Goal: Register for event/course

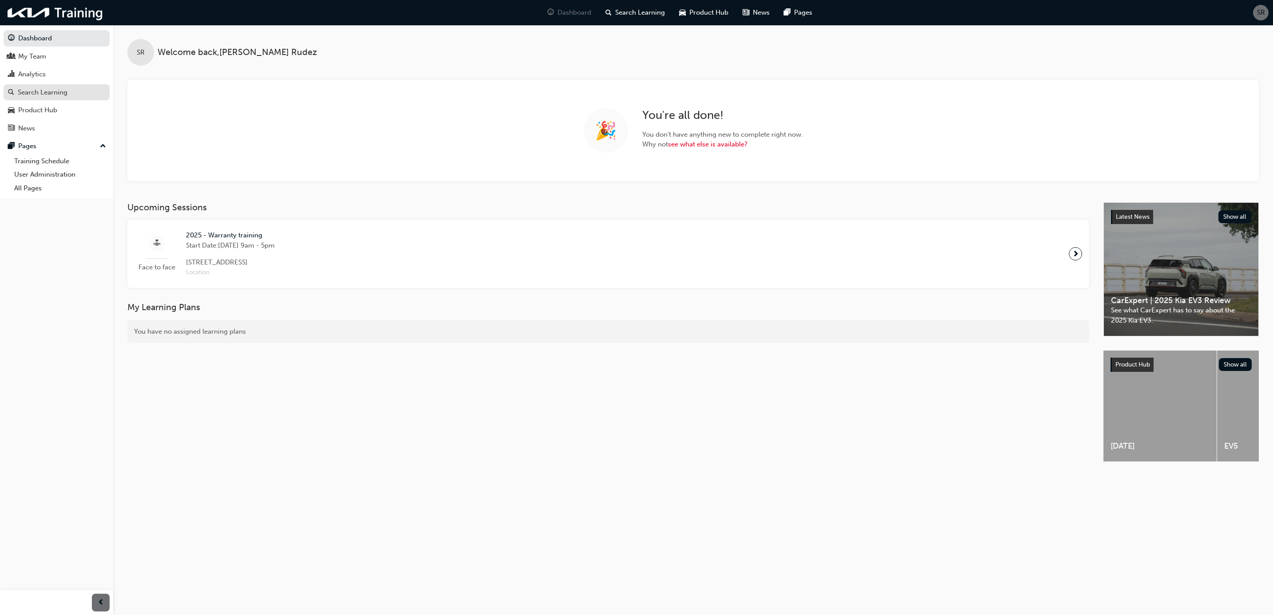
click at [39, 93] on div "Search Learning" at bounding box center [43, 92] width 50 height 10
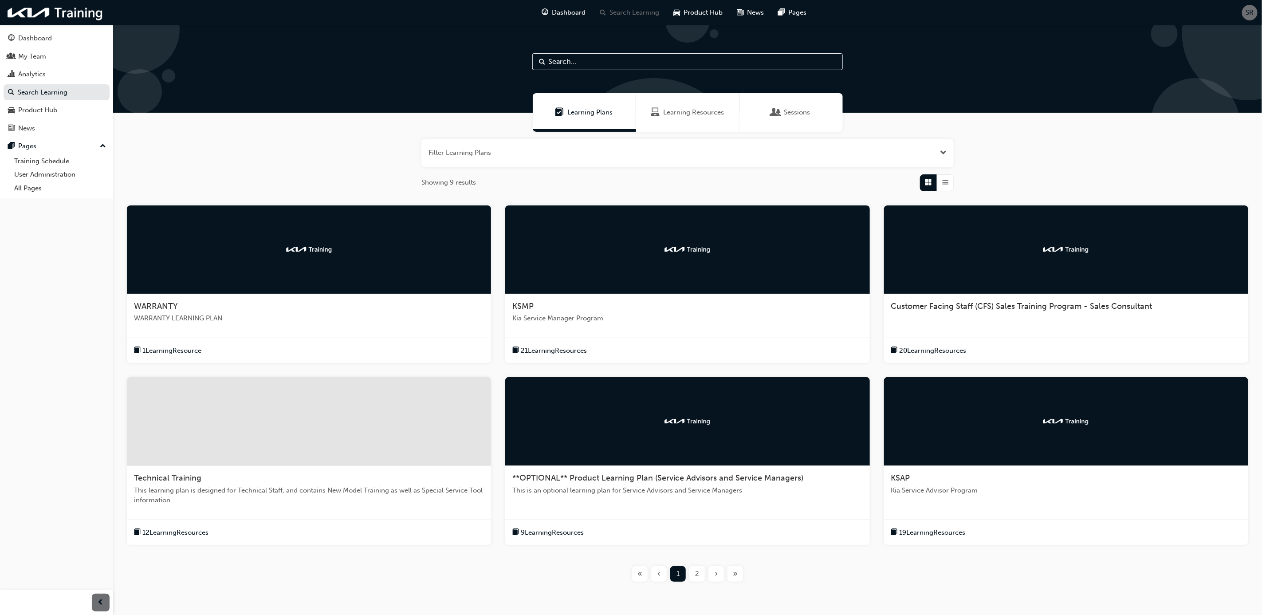
click at [155, 304] on span "WARRANTY" at bounding box center [156, 306] width 44 height 10
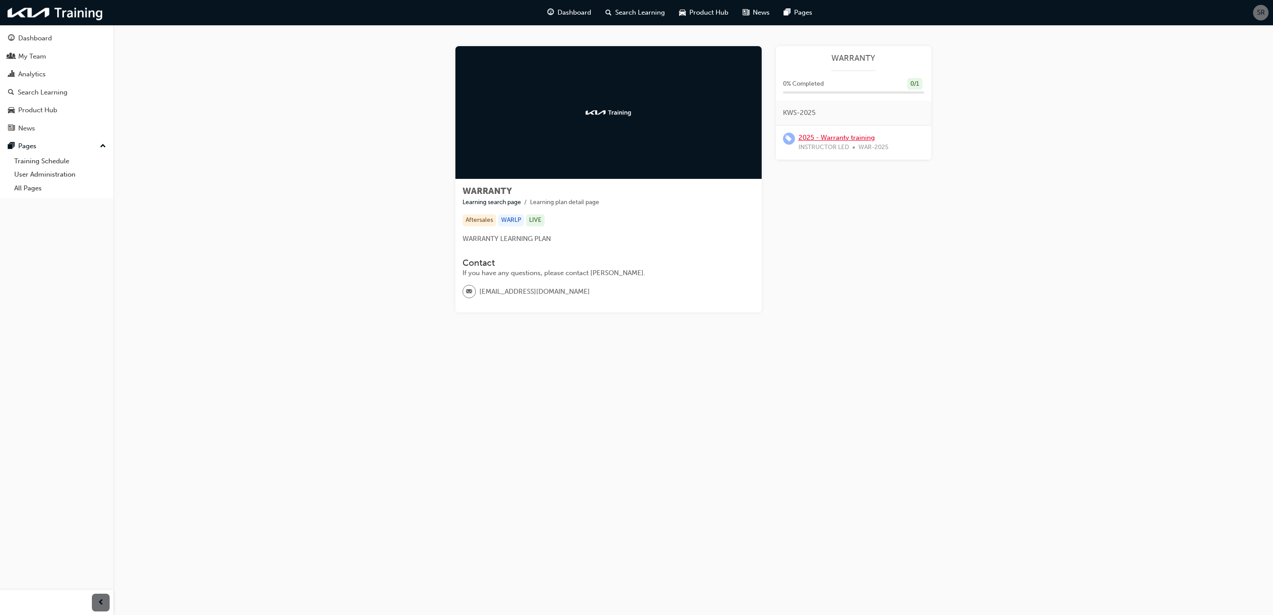
click at [825, 139] on link "2025 - Warranty training" at bounding box center [836, 138] width 76 height 8
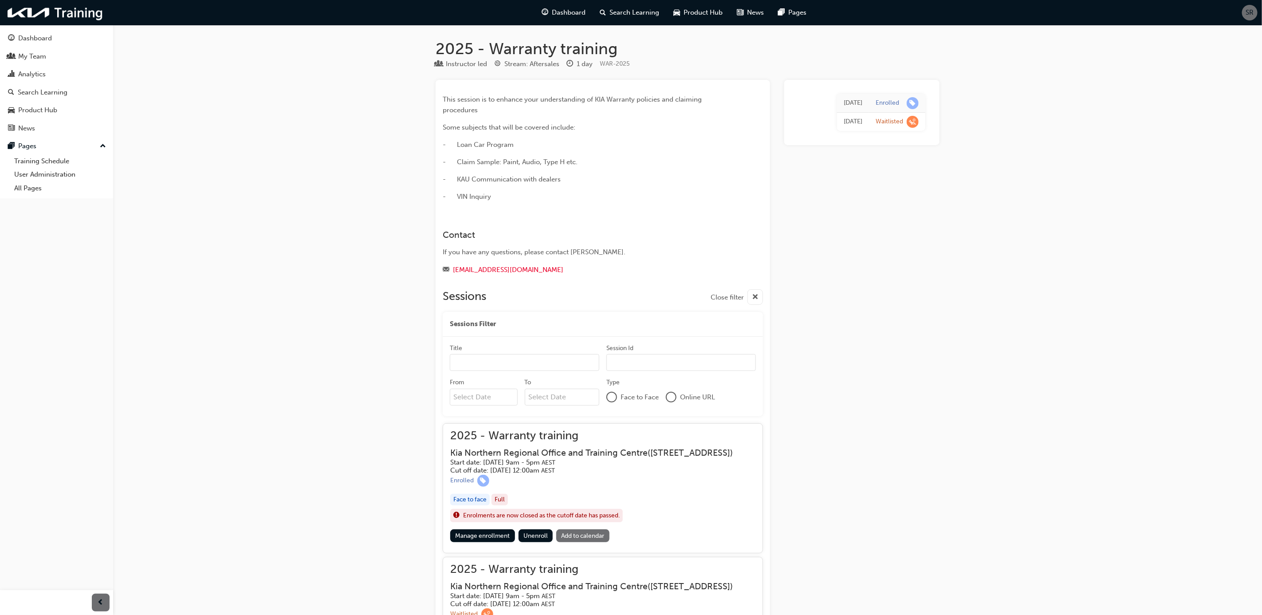
scroll to position [67, 0]
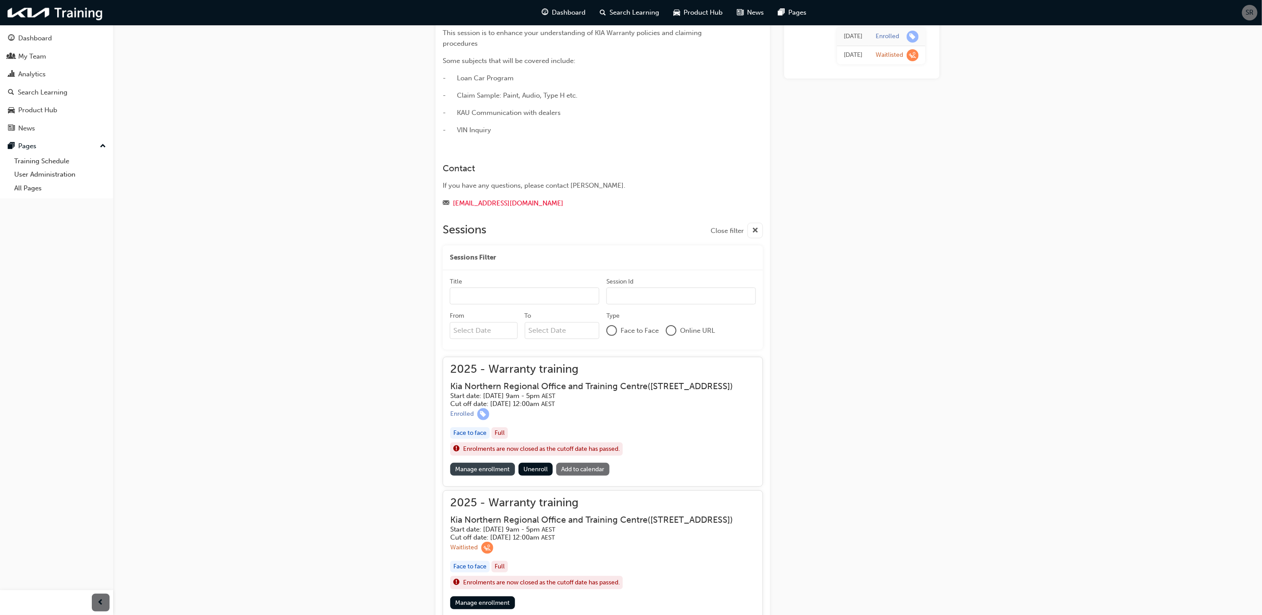
click at [486, 476] on link "Manage enrollment" at bounding box center [482, 469] width 65 height 13
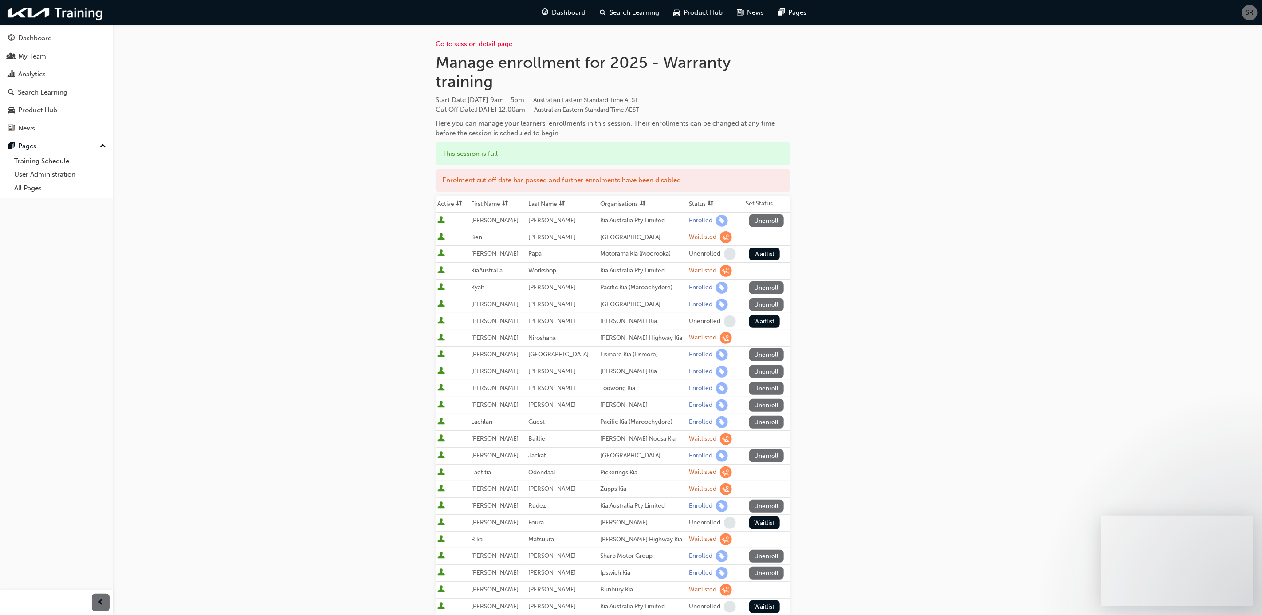
click at [876, 179] on div "Go to session detail page Manage enrollment for 2025 - Warranty training Start …" at bounding box center [688, 369] width 504 height 688
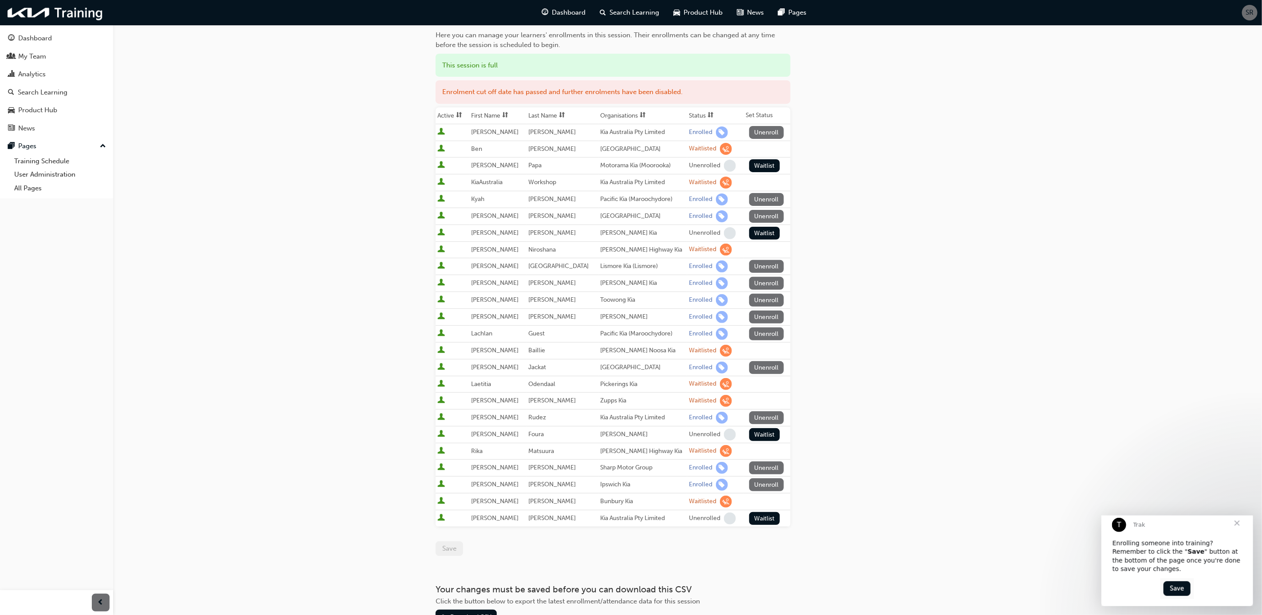
scroll to position [67, 0]
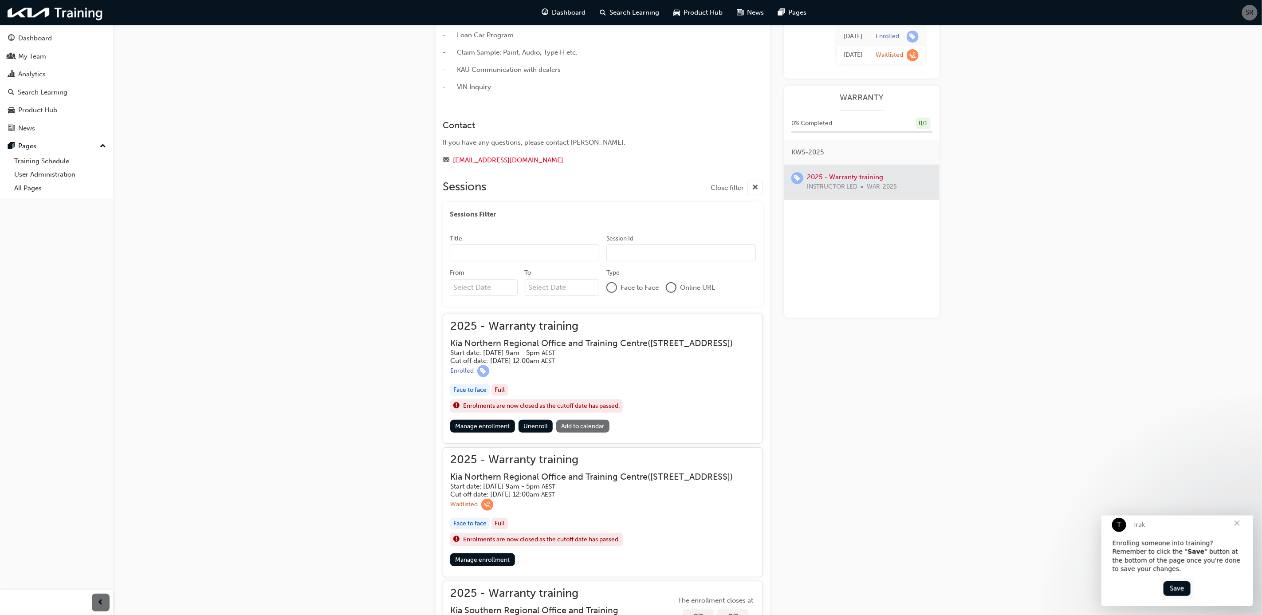
scroll to position [133, 0]
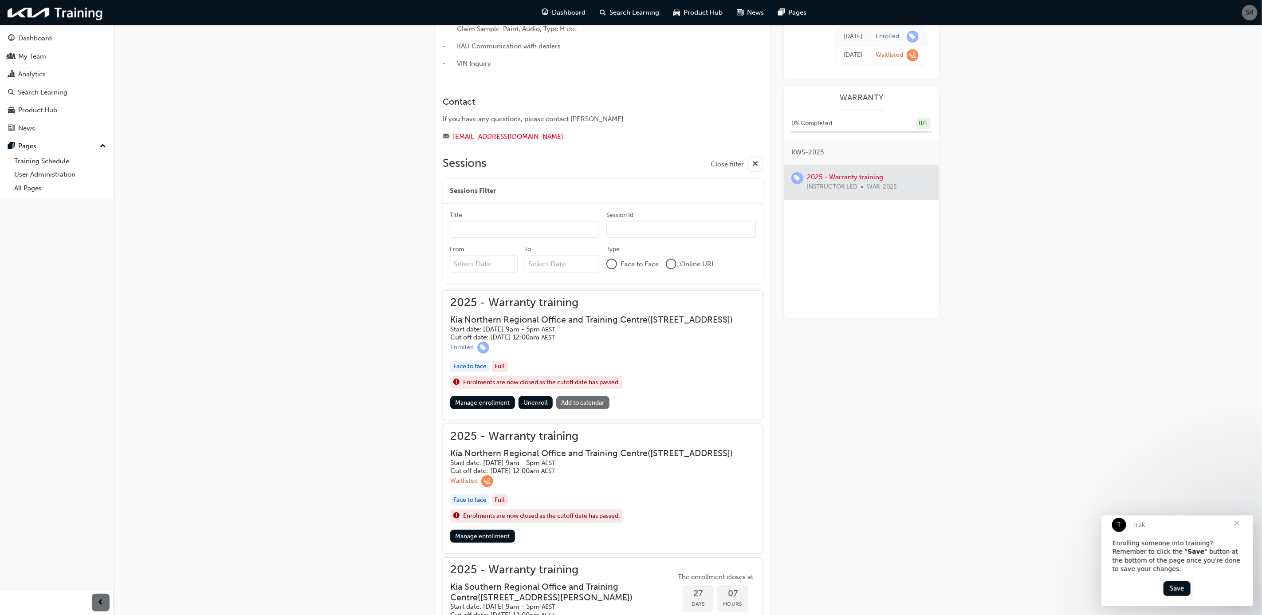
drag, startPoint x: 346, startPoint y: 417, endPoint x: 354, endPoint y: 387, distance: 31.6
click at [346, 417] on div "2025 - Warranty training Instructor led Stream: Aftersales 1 day WAR-2025 This …" at bounding box center [631, 561] width 1262 height 1388
click at [492, 409] on link "Manage enrollment" at bounding box center [482, 402] width 65 height 13
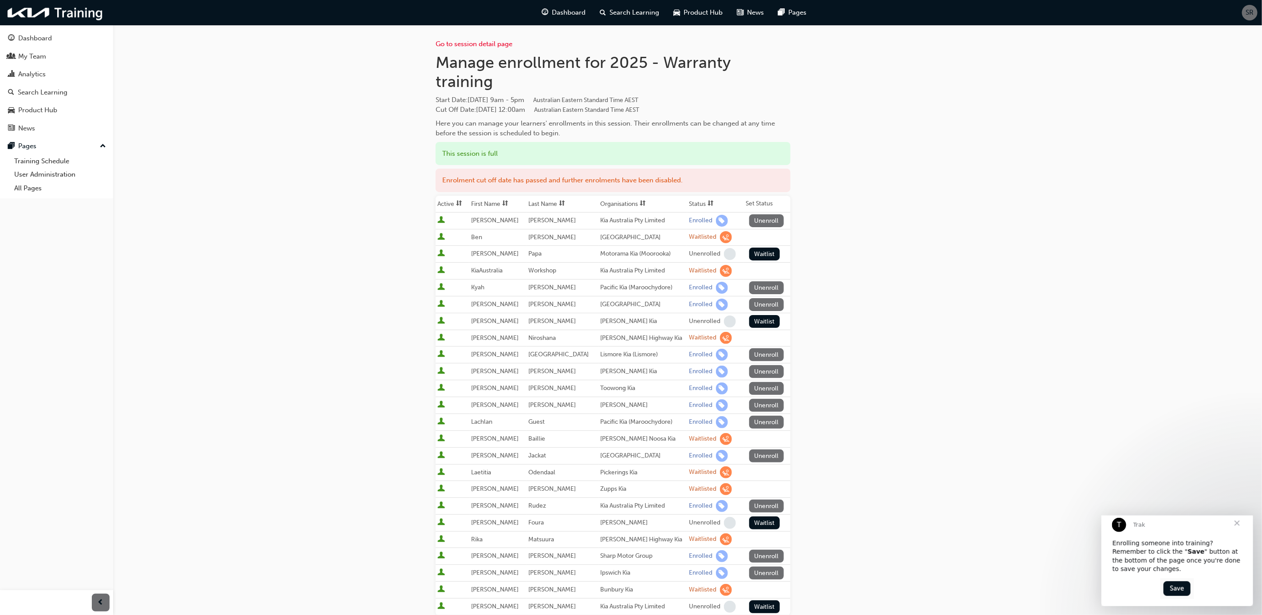
scroll to position [67, 0]
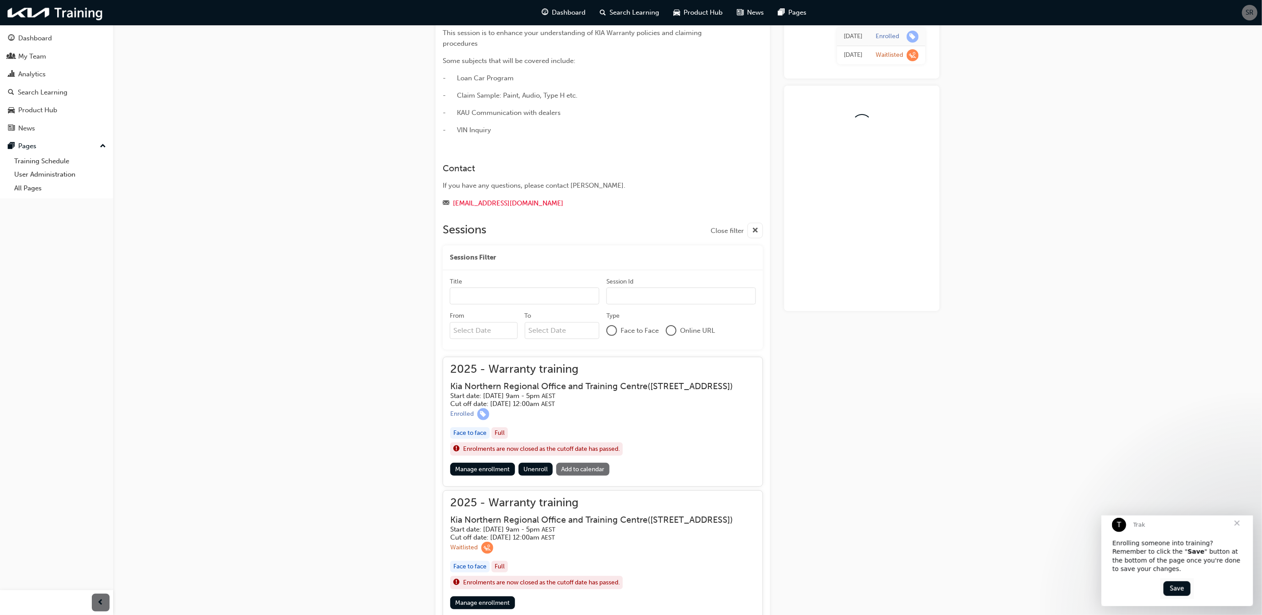
scroll to position [133, 0]
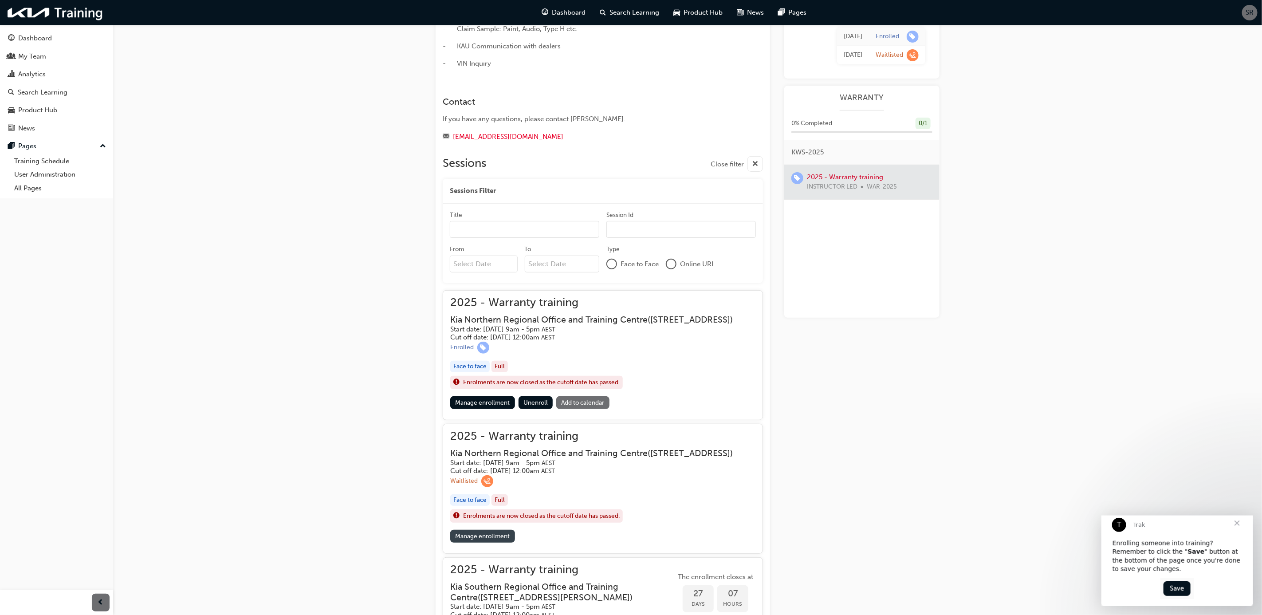
click at [491, 543] on link "Manage enrollment" at bounding box center [482, 536] width 65 height 13
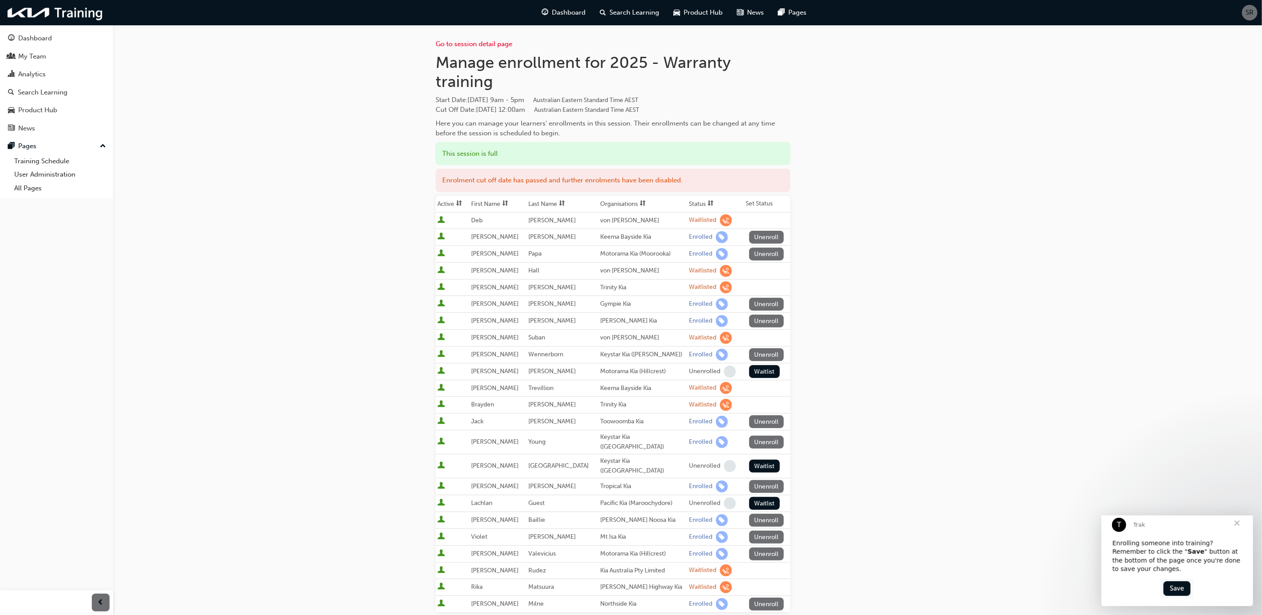
click at [828, 179] on div "Go to session detail page Manage enrollment for 2025 - Warranty training Start …" at bounding box center [688, 367] width 504 height 685
drag, startPoint x: 347, startPoint y: 261, endPoint x: 337, endPoint y: 267, distance: 10.7
click at [345, 263] on div "Go to session detail page Manage enrollment for 2025 - Warranty training Start …" at bounding box center [631, 380] width 1262 height 761
click at [835, 300] on div "Go to session detail page Manage enrollment for 2025 - Warranty training Start …" at bounding box center [688, 367] width 504 height 685
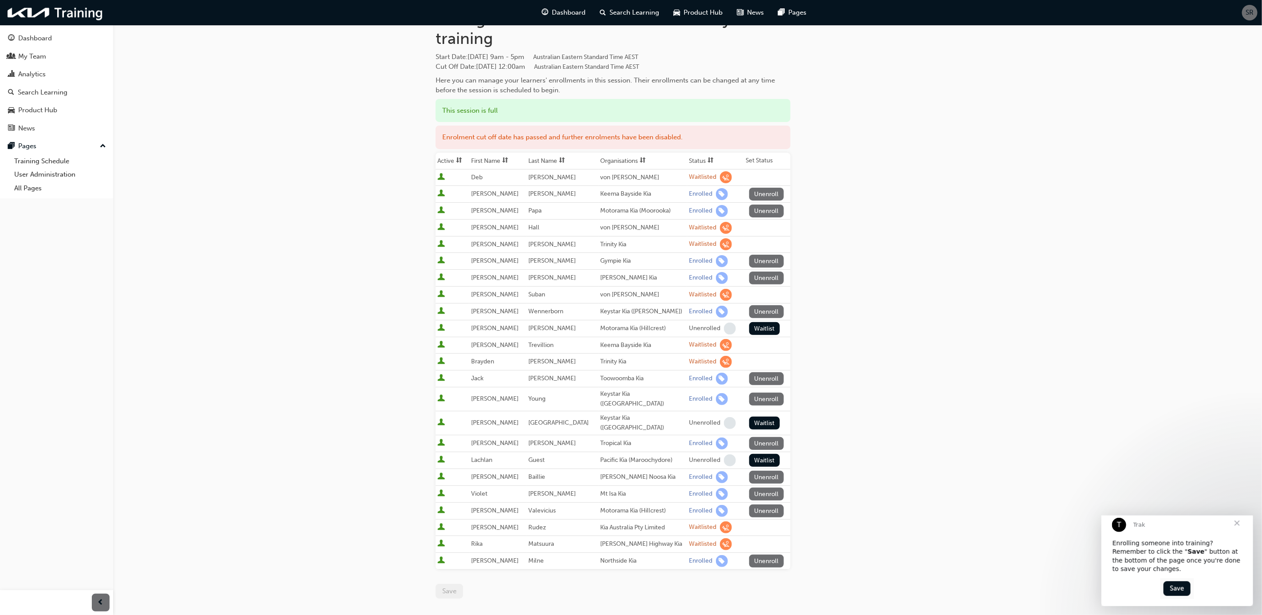
scroll to position [67, 0]
